Goal: Use online tool/utility: Utilize a website feature to perform a specific function

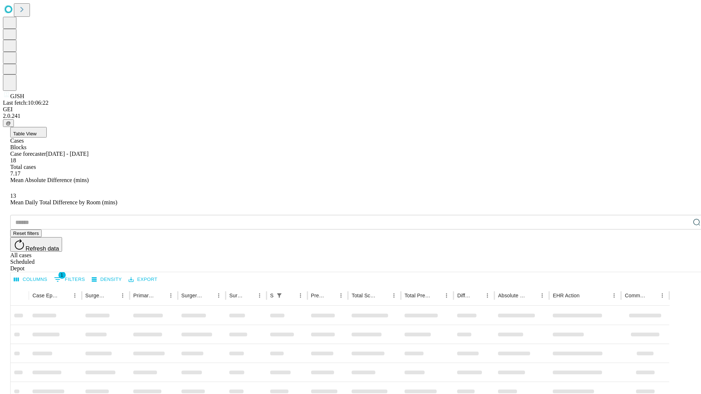
click at [37, 131] on span "Table View" at bounding box center [24, 133] width 23 height 5
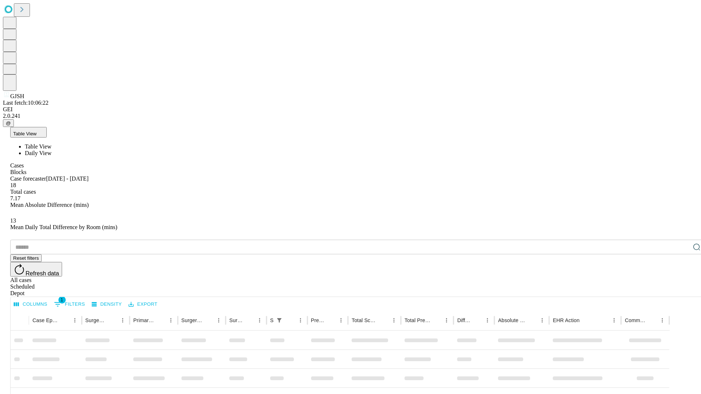
click at [51, 150] on span "Daily View" at bounding box center [38, 153] width 27 height 6
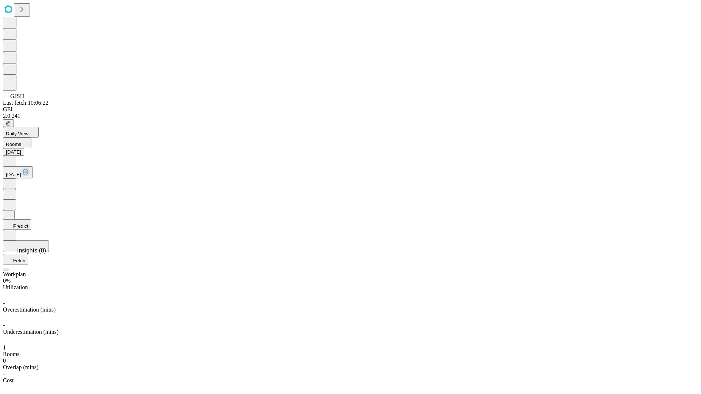
click at [31, 220] on button "Predict" at bounding box center [17, 225] width 28 height 11
